Goal: Contribute content

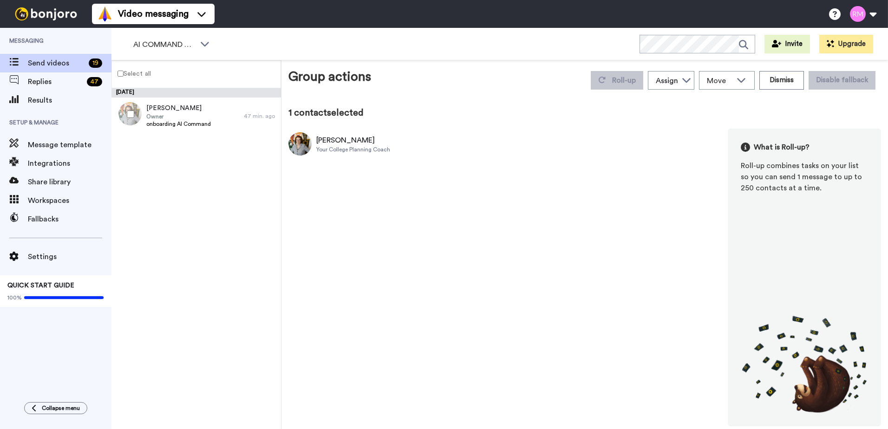
click at [142, 117] on div at bounding box center [128, 114] width 33 height 33
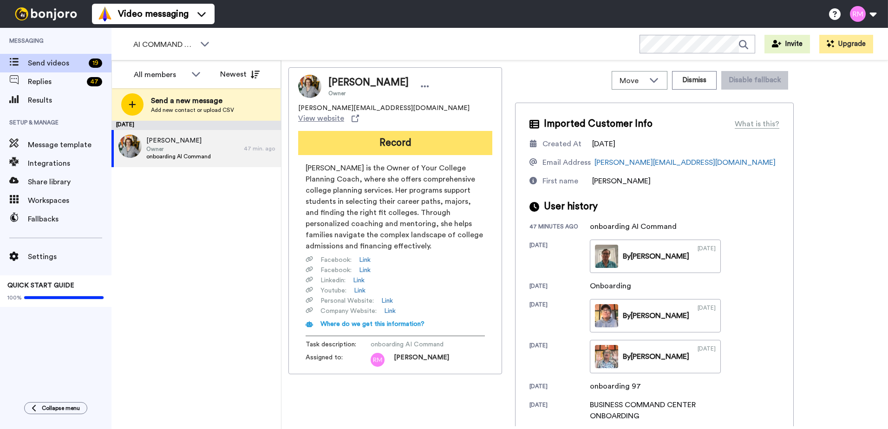
click at [367, 131] on button "Record" at bounding box center [395, 143] width 194 height 24
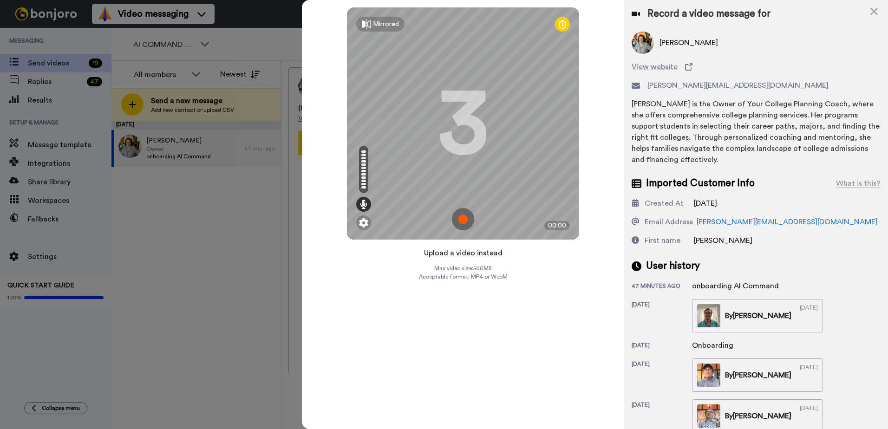
click at [460, 255] on button "Upload a video instead" at bounding box center [463, 253] width 84 height 12
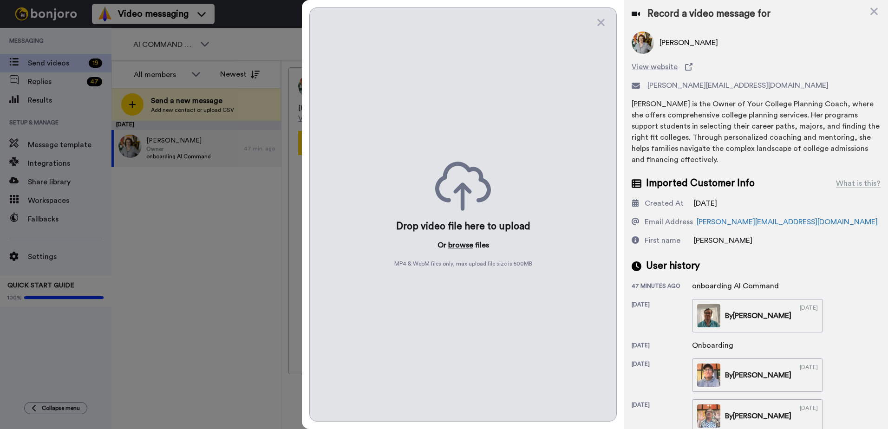
click at [460, 248] on button "browse" at bounding box center [460, 245] width 25 height 11
